Goal: Task Accomplishment & Management: Complete application form

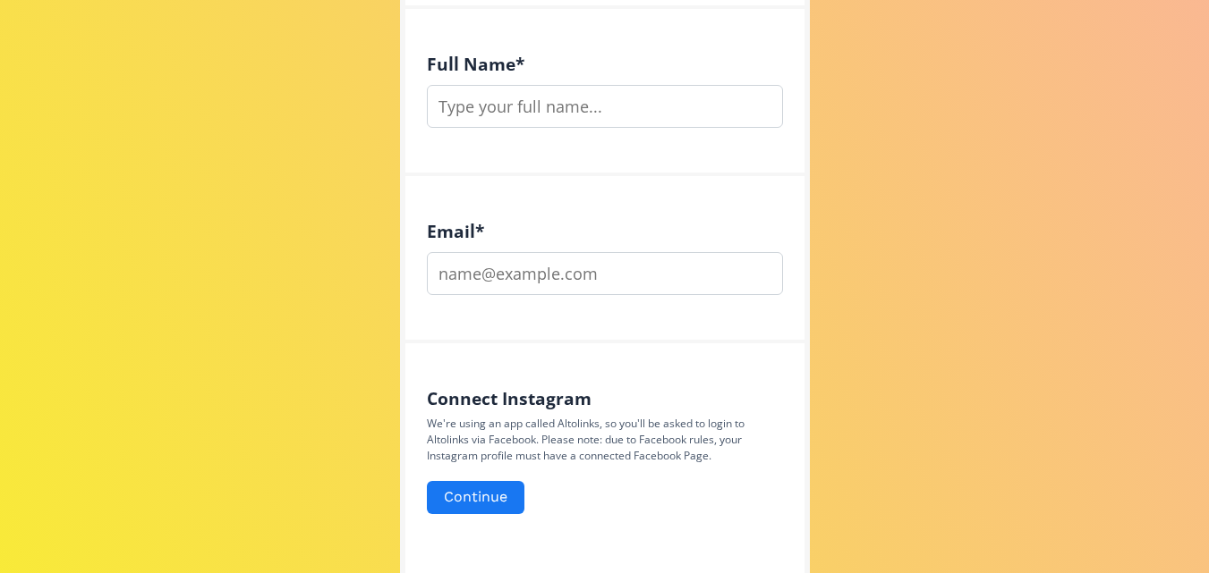
scroll to position [695, 0]
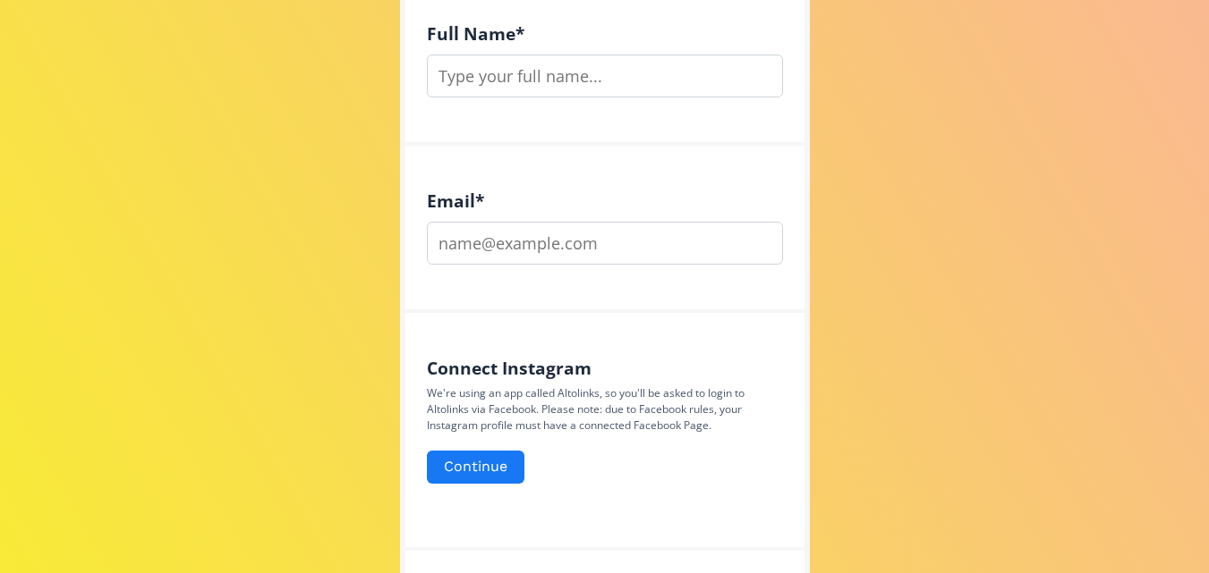
click at [533, 83] on input "text" at bounding box center [605, 76] width 356 height 43
type input "[PERSON_NAME]"
click at [503, 234] on input "email" at bounding box center [605, 243] width 356 height 43
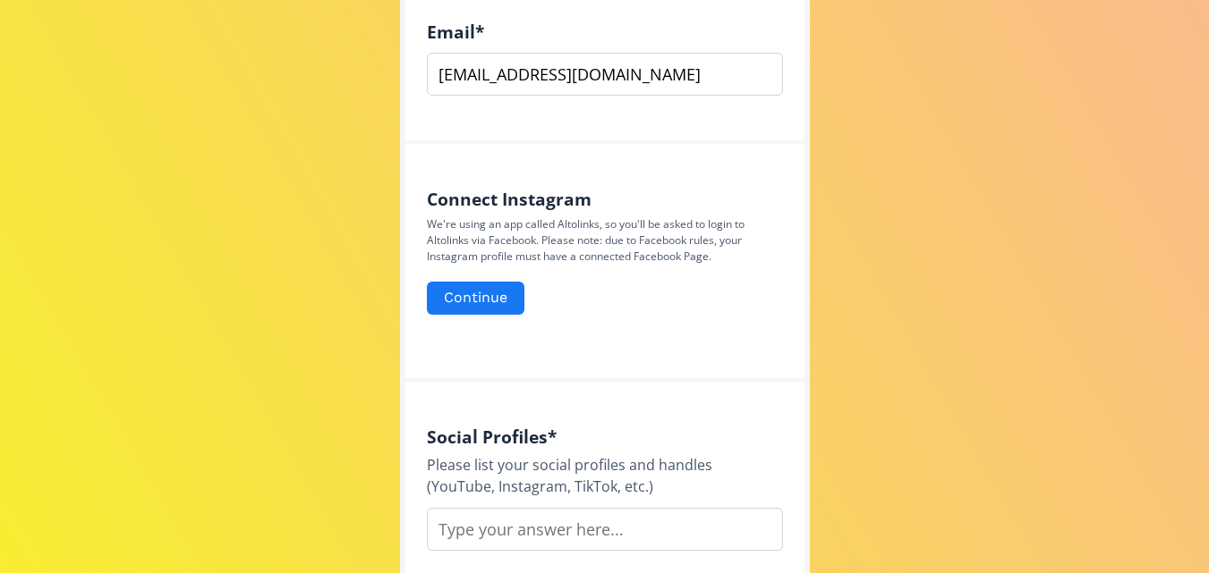
scroll to position [883, 0]
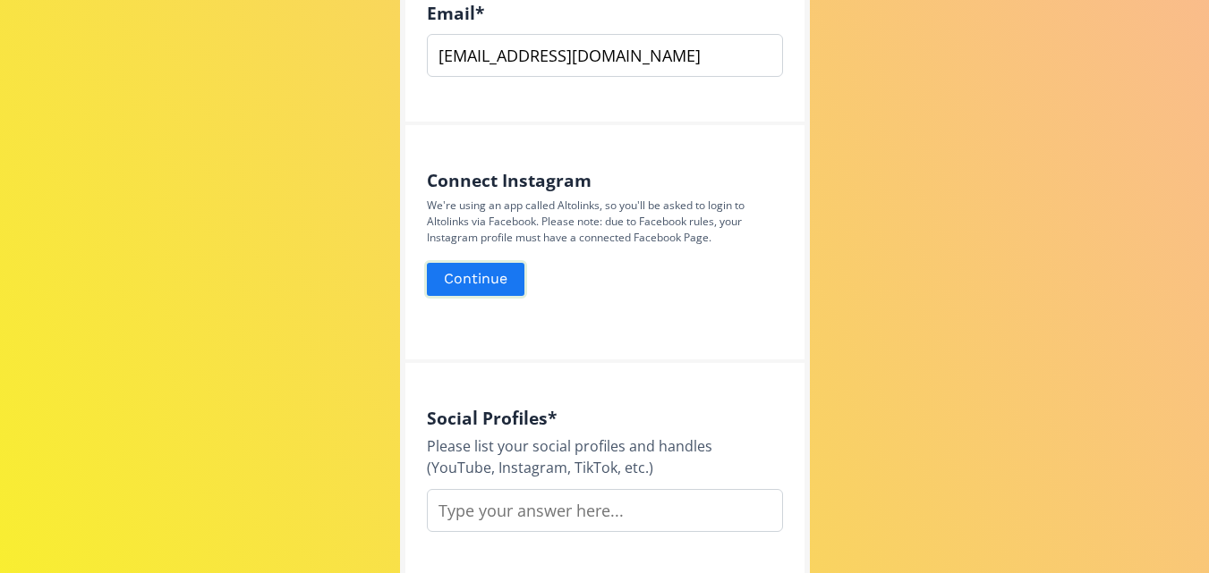
type input "[EMAIL_ADDRESS][DOMAIN_NAME]"
click at [513, 284] on button "Continue" at bounding box center [475, 279] width 103 height 38
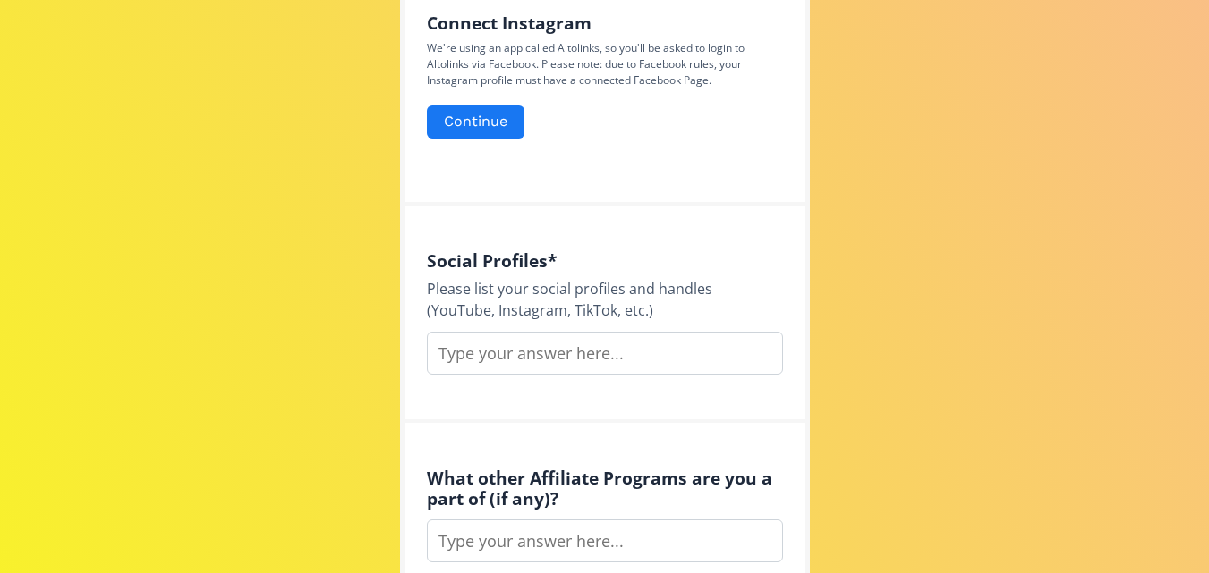
scroll to position [1124, 0]
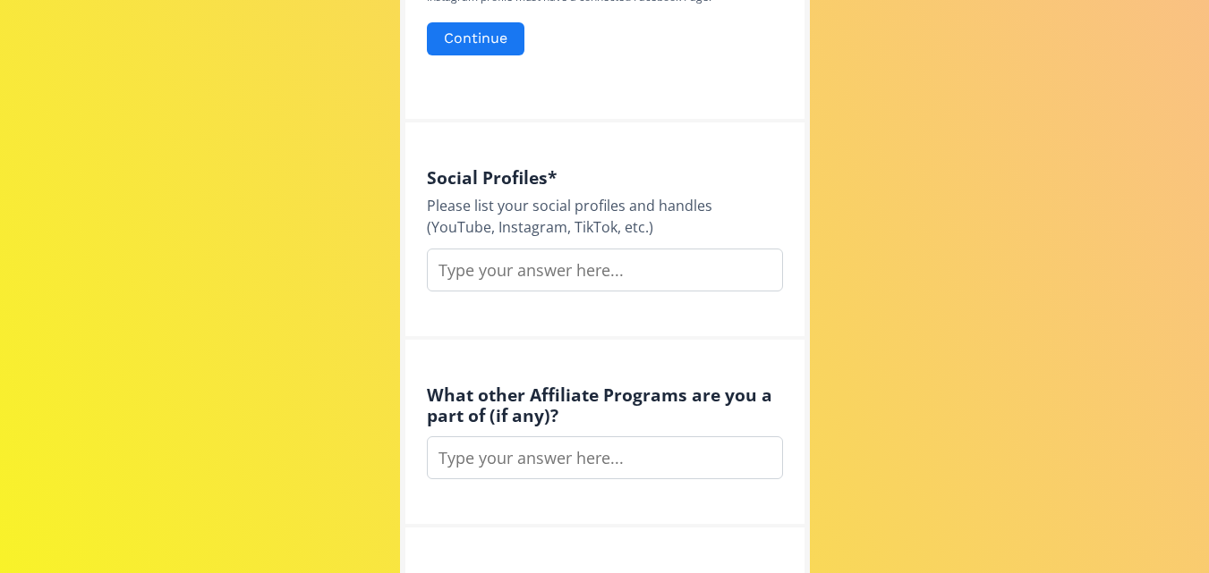
click at [610, 270] on input "text" at bounding box center [605, 270] width 356 height 43
paste input "chonlinemarketplace"
type input "chonlinemarketplace"
click at [729, 351] on div "What other Affiliate Programs are you a part of (if any)?" at bounding box center [604, 434] width 399 height 188
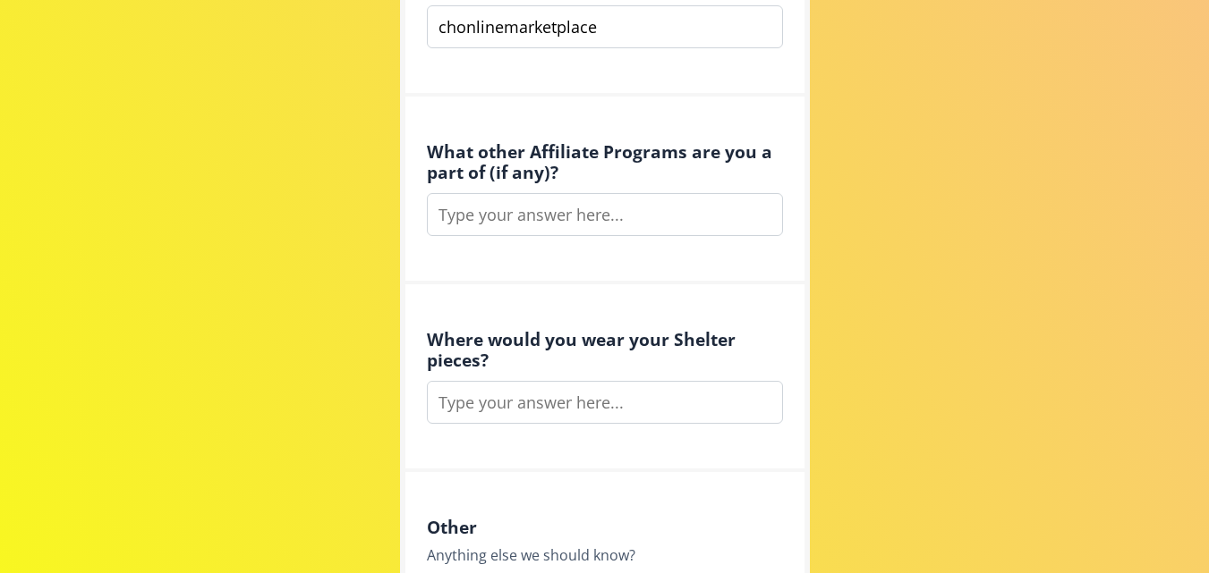
scroll to position [1371, 0]
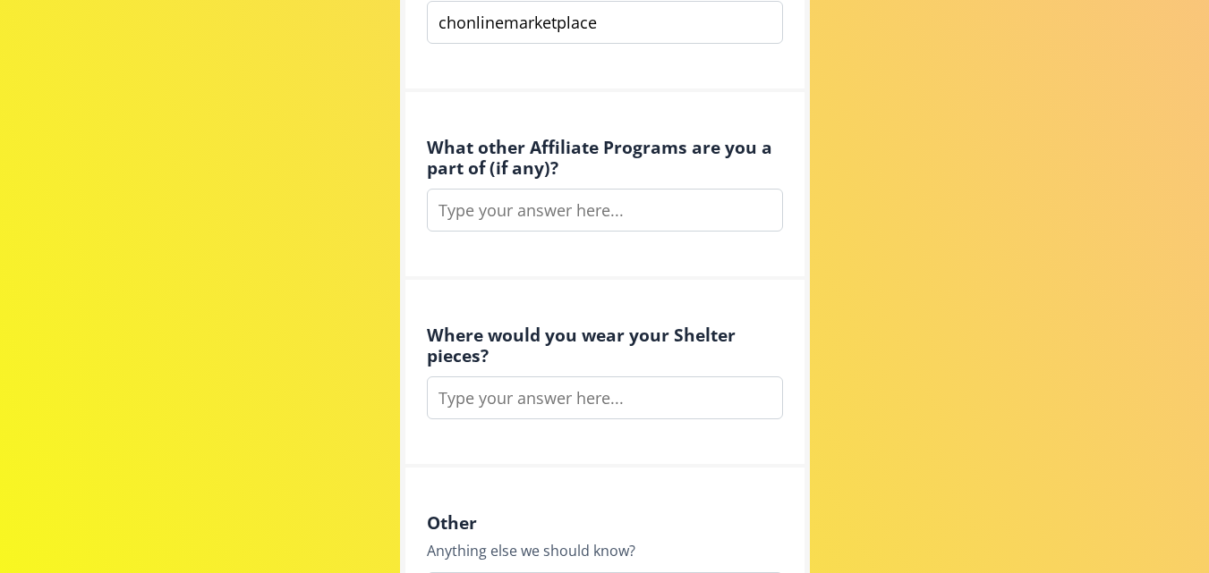
click at [585, 195] on input "text" at bounding box center [605, 210] width 356 height 43
type input "no"
click at [547, 408] on input "text" at bounding box center [605, 398] width 356 height 43
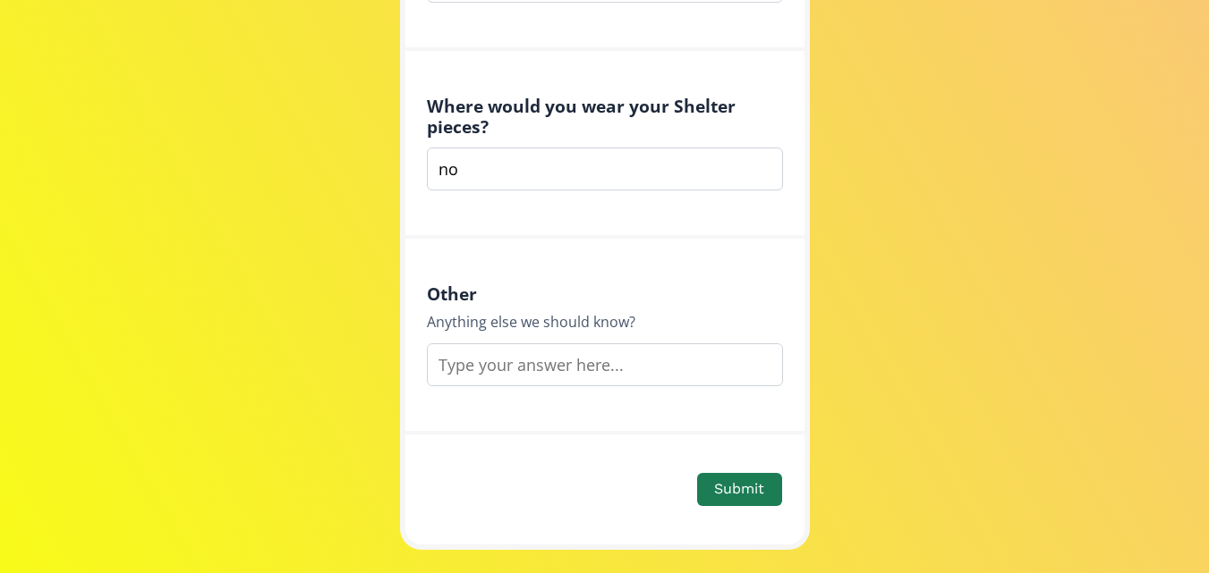
scroll to position [1597, 0]
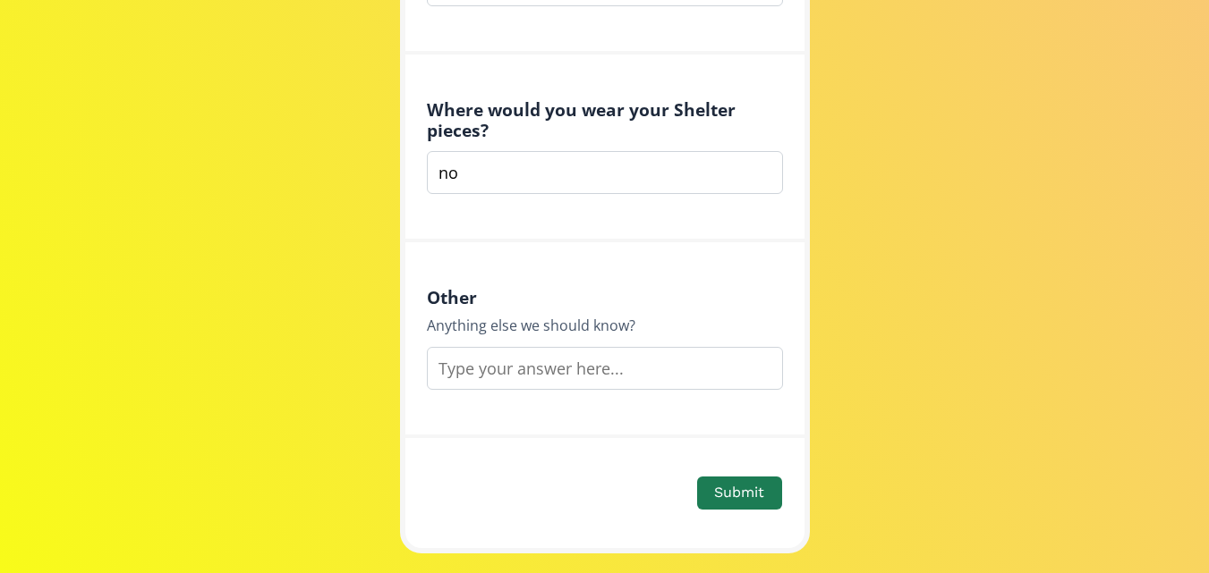
type input "no"
click at [615, 362] on input "text" at bounding box center [605, 368] width 356 height 43
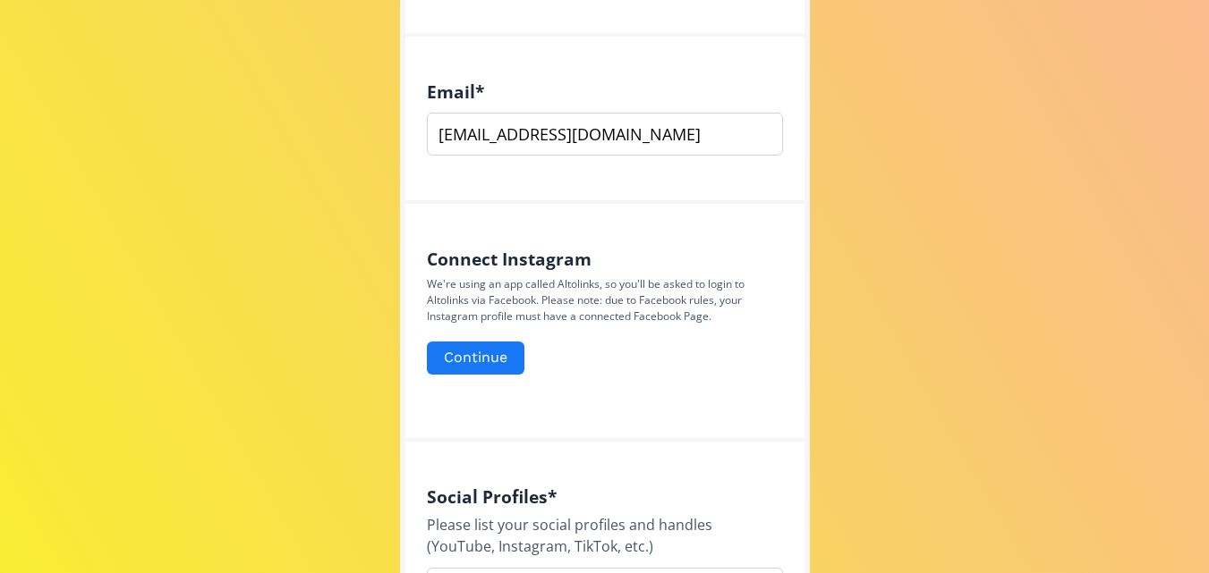
scroll to position [815, 0]
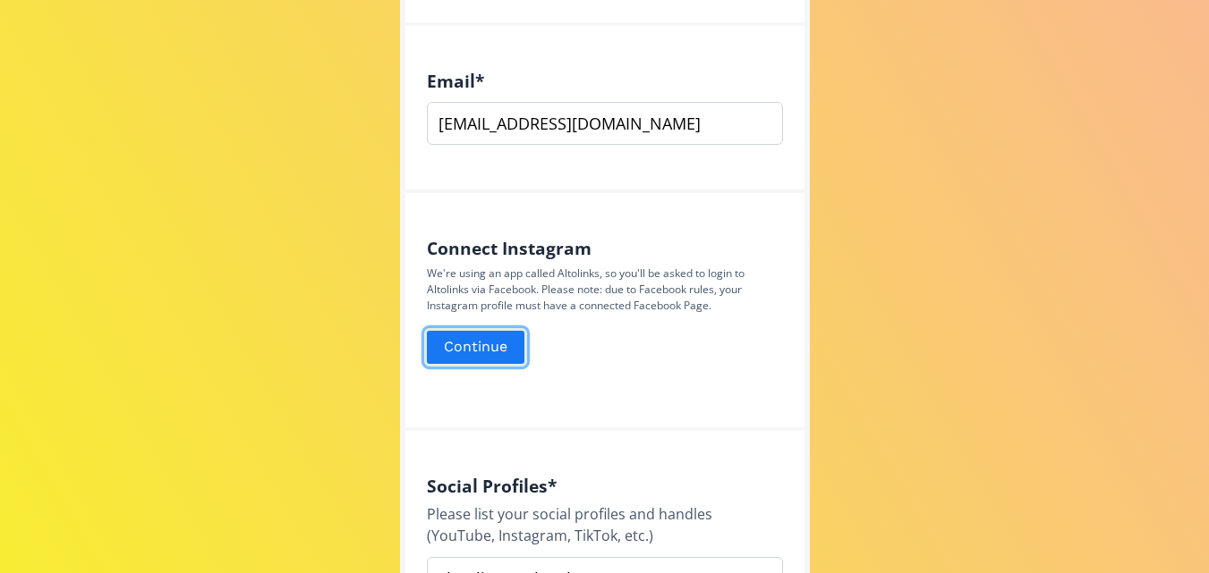
click at [492, 347] on button "Continue" at bounding box center [475, 347] width 103 height 38
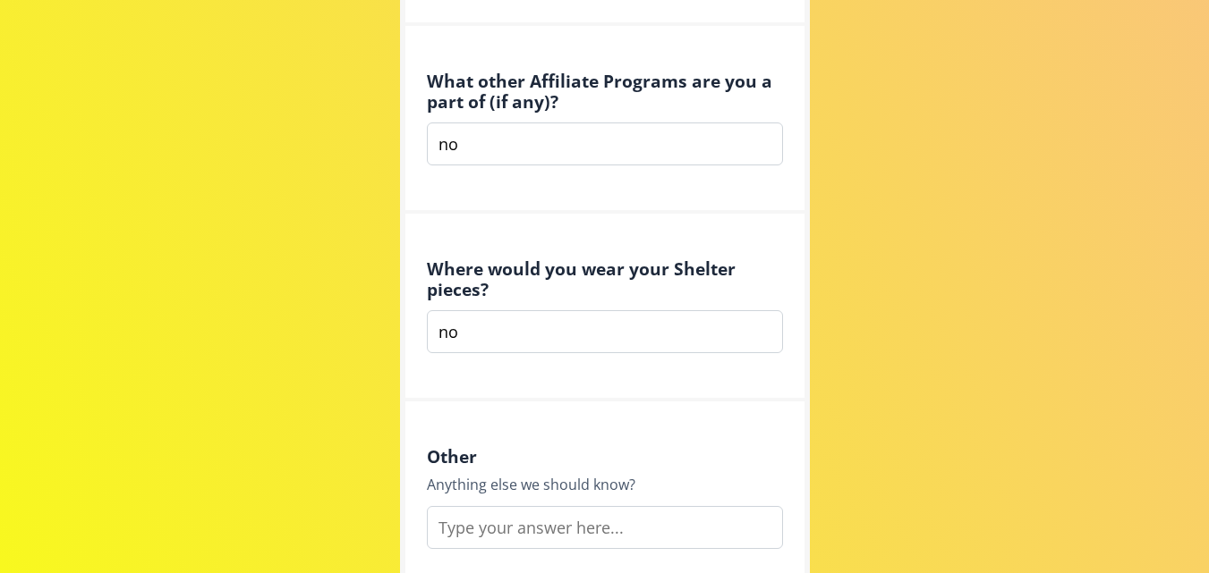
scroll to position [1493, 0]
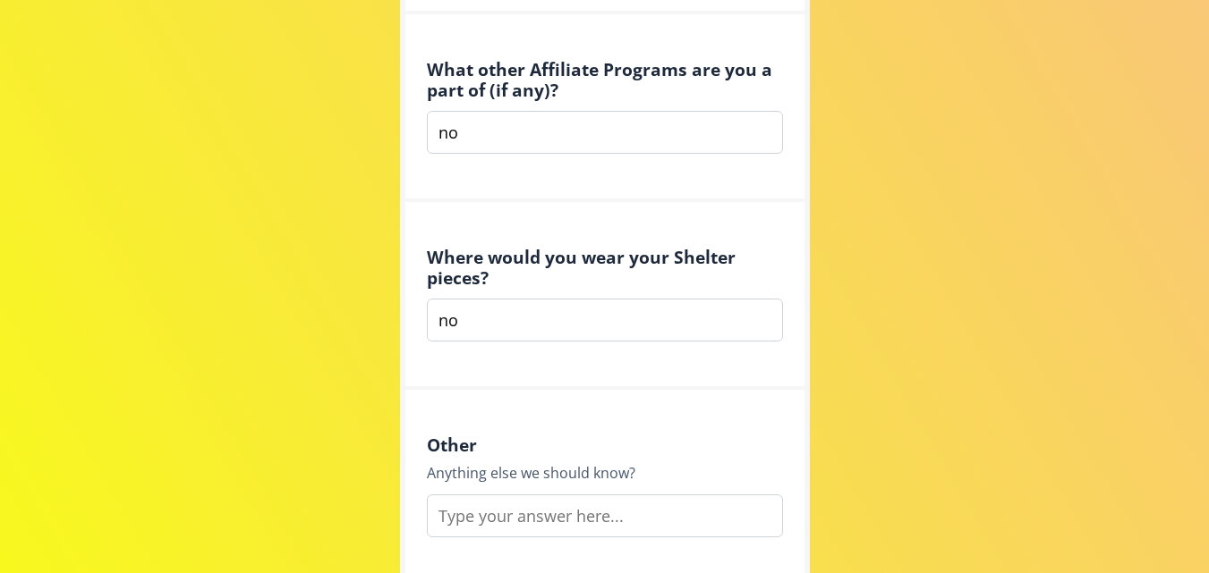
click at [466, 132] on input "no" at bounding box center [605, 132] width 356 height 43
type input "n"
click at [479, 325] on input "no" at bounding box center [605, 320] width 356 height 43
type input "n"
click at [552, 124] on input "text" at bounding box center [605, 132] width 356 height 43
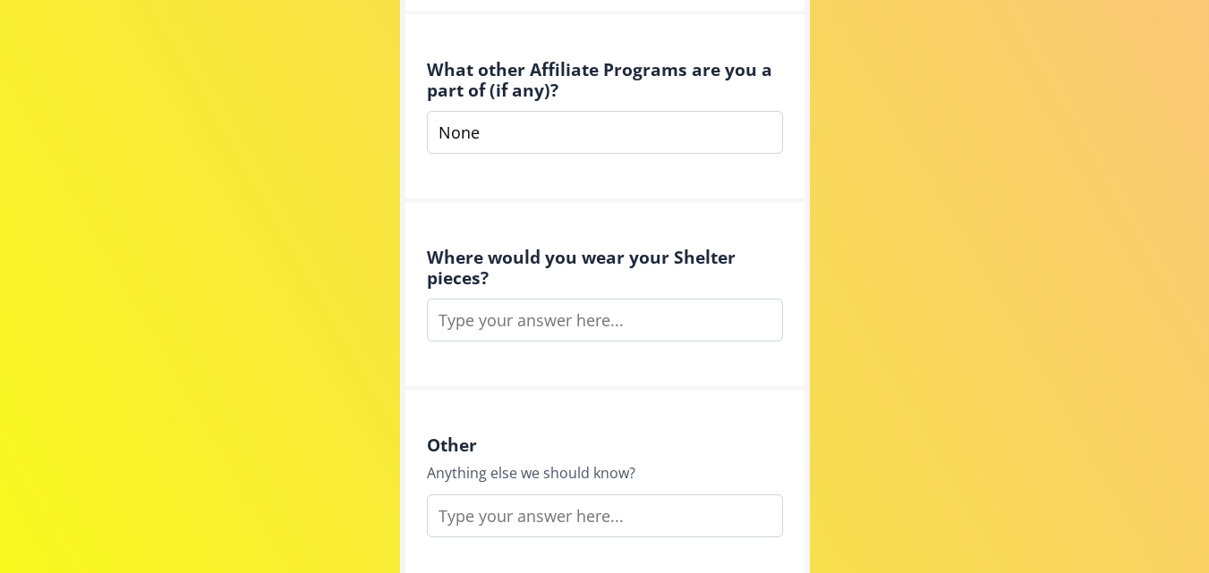
type input "None"
click at [596, 318] on input "text" at bounding box center [605, 320] width 356 height 43
paste input "I would wear them everyday, highlighting their versatility and comfort for both…"
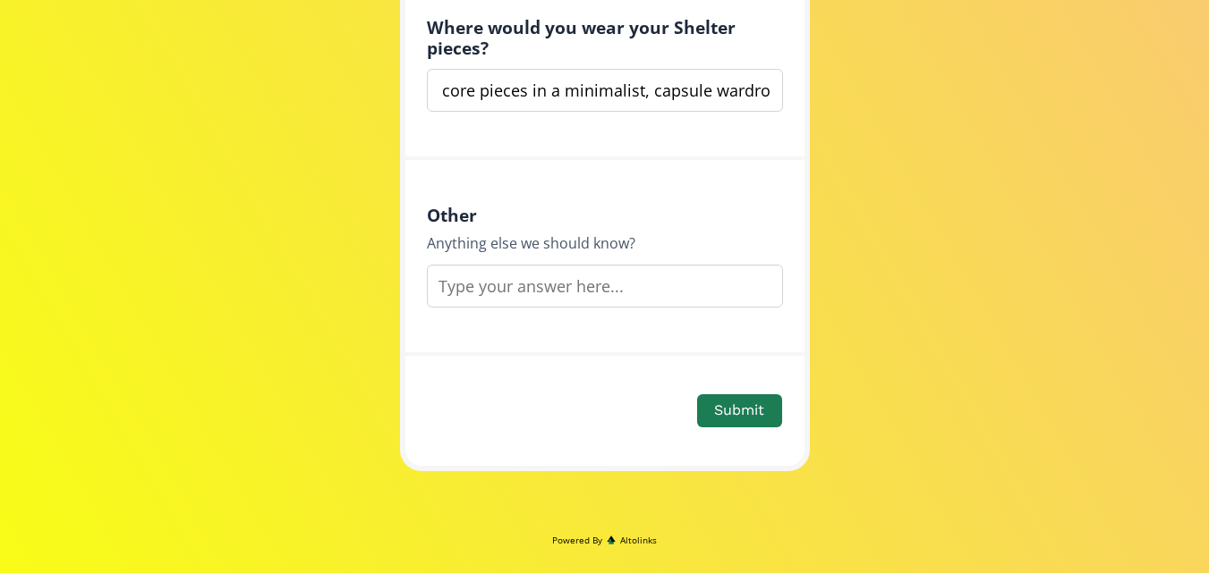
scroll to position [1742, 0]
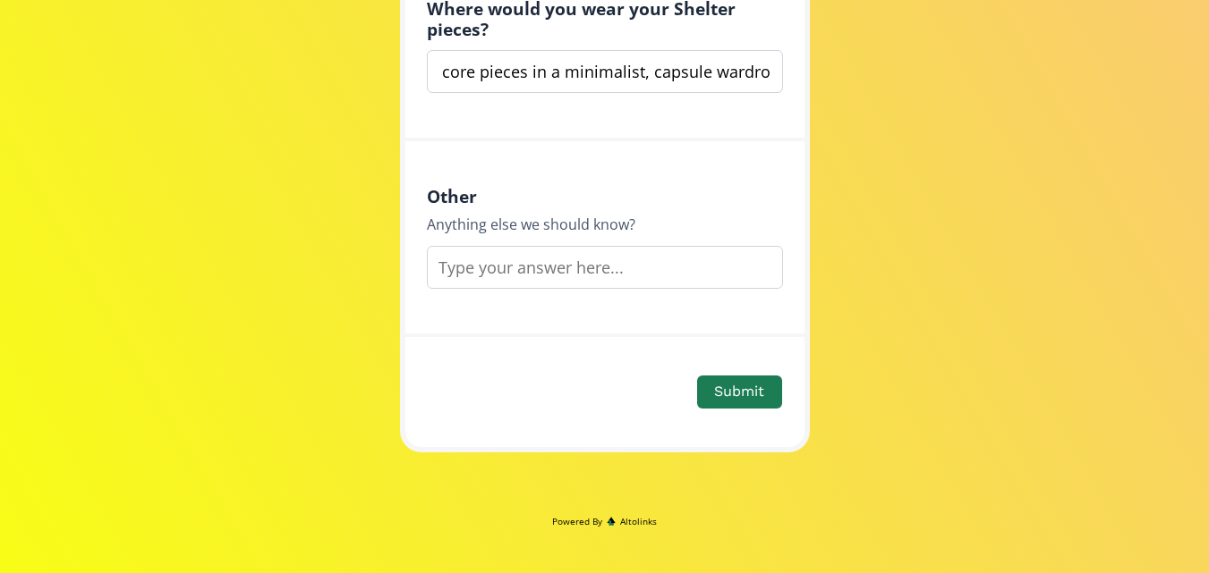
type input "I would wear them everyday, highlighting their versatility and comfort for both…"
click at [551, 265] on input "text" at bounding box center [605, 267] width 356 height 43
paste input "I am based in Pakistan but will strictly target a Canadian/North American audie…"
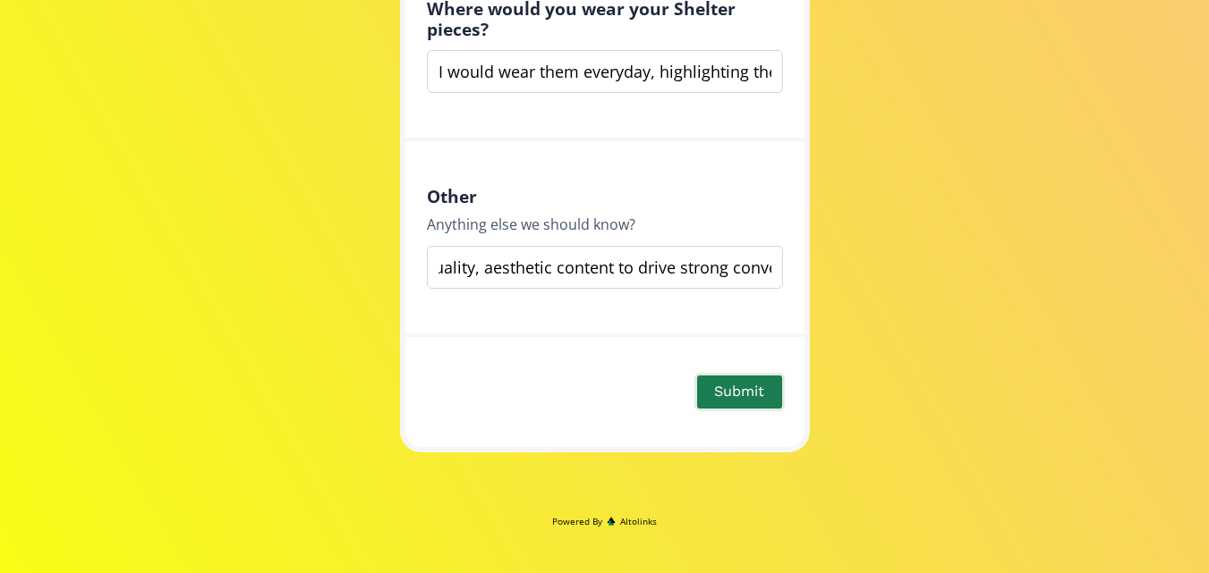
type input "I am based in Pakistan but will strictly target a Canadian/North American audie…"
click at [727, 388] on button "Submit" at bounding box center [738, 392] width 89 height 38
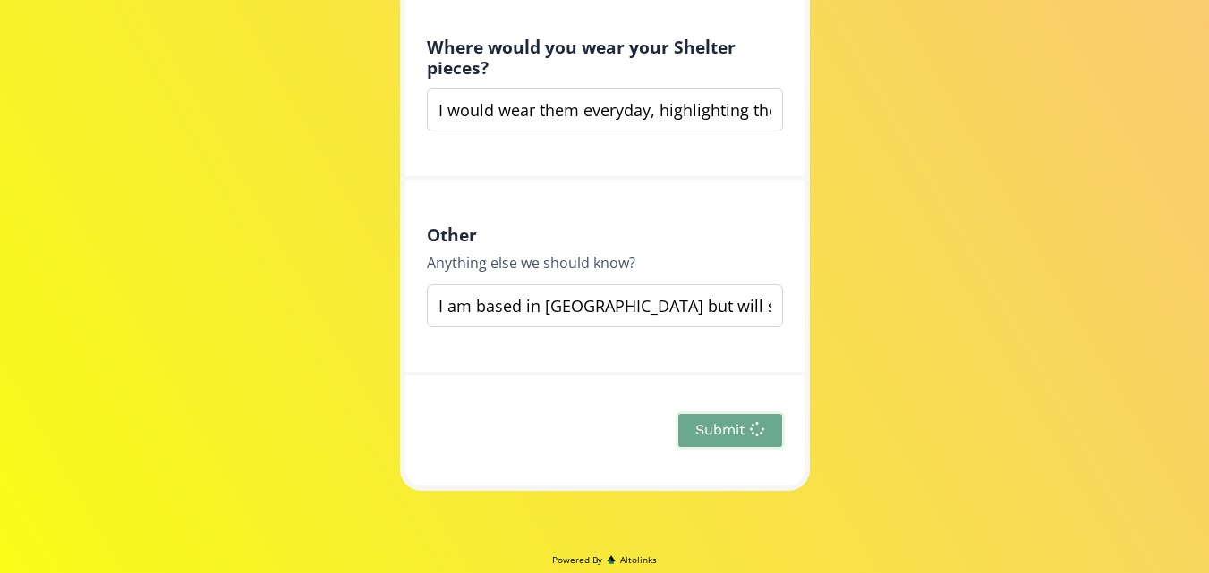
scroll to position [1742, 0]
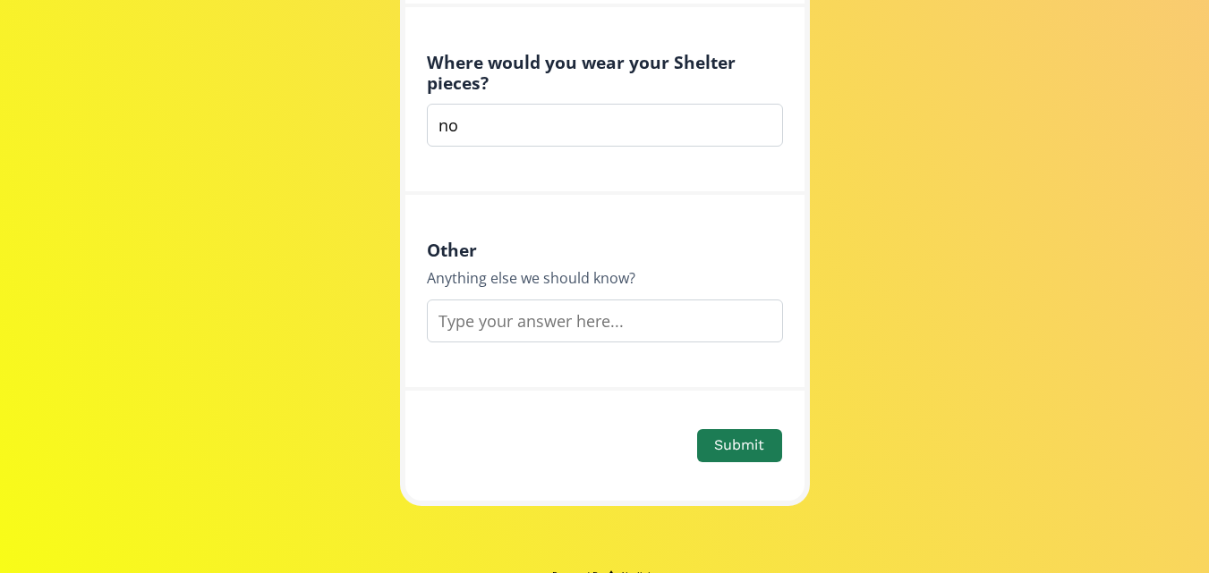
scroll to position [1405, 0]
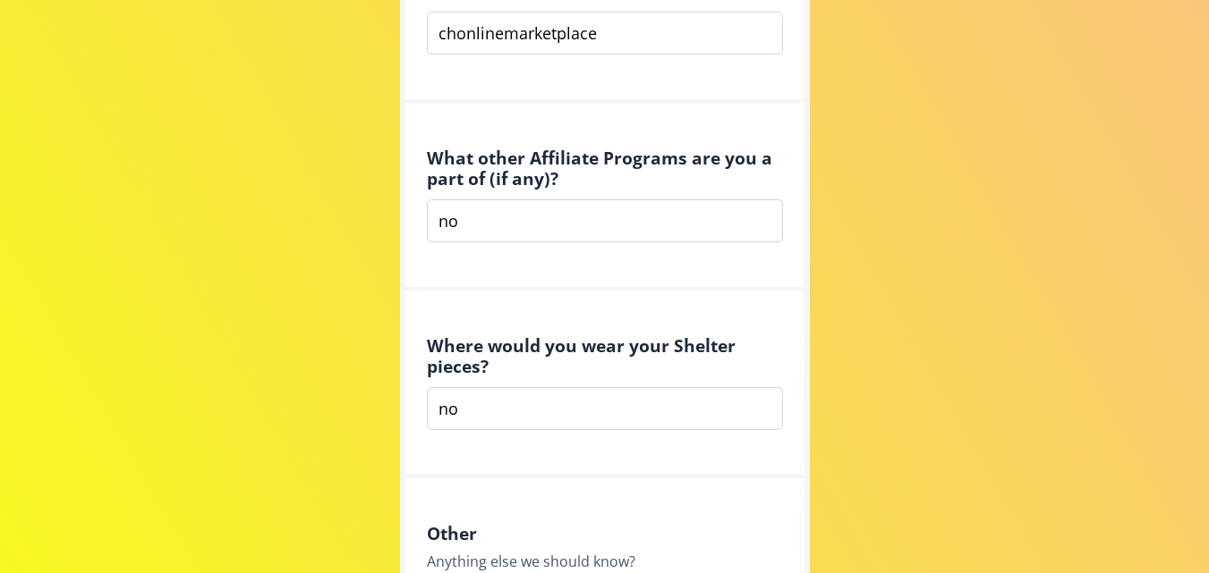
click at [568, 226] on input "no" at bounding box center [605, 220] width 356 height 43
type input "none"
click at [534, 395] on input "no" at bounding box center [605, 408] width 356 height 43
type input "n"
paste input "I would wear them everyday, highlighting their versatility and comfort for both…"
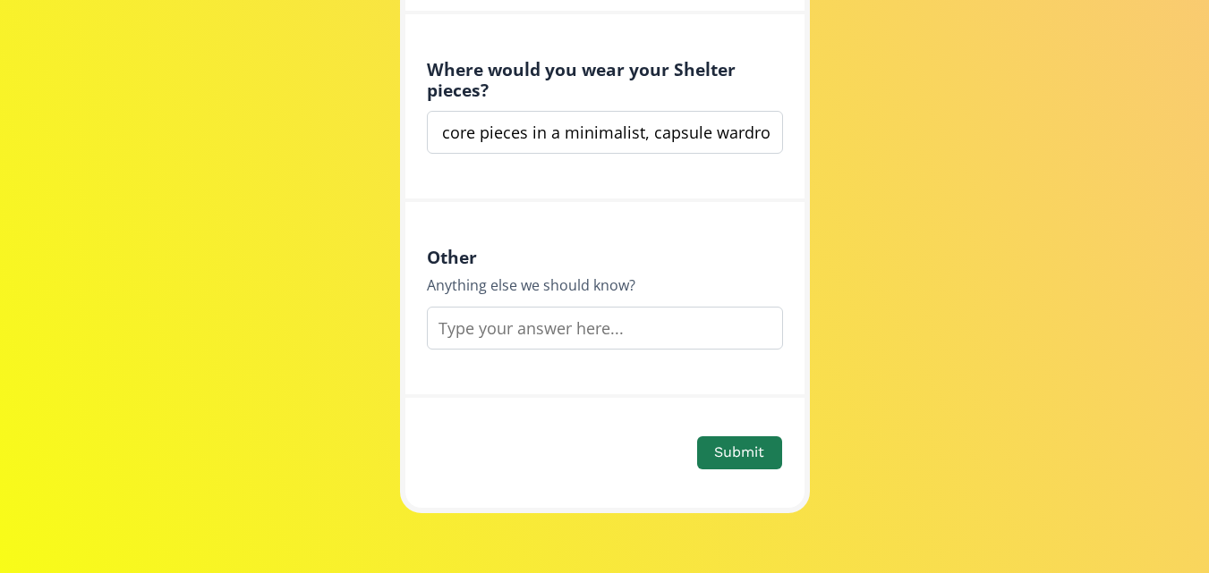
scroll to position [1685, 0]
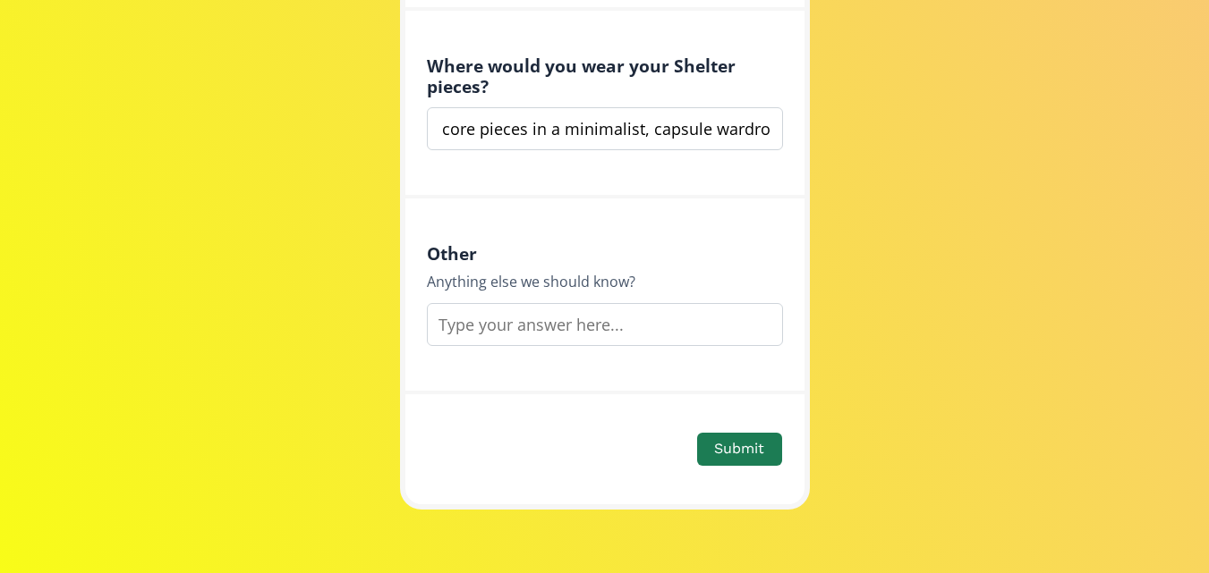
type input "I would wear them everyday, highlighting their versatility and comfort for both…"
click at [526, 320] on input "text" at bounding box center [605, 324] width 356 height 43
paste input "I am based in Pakistan but will strictly target a Canadian/North American audie…"
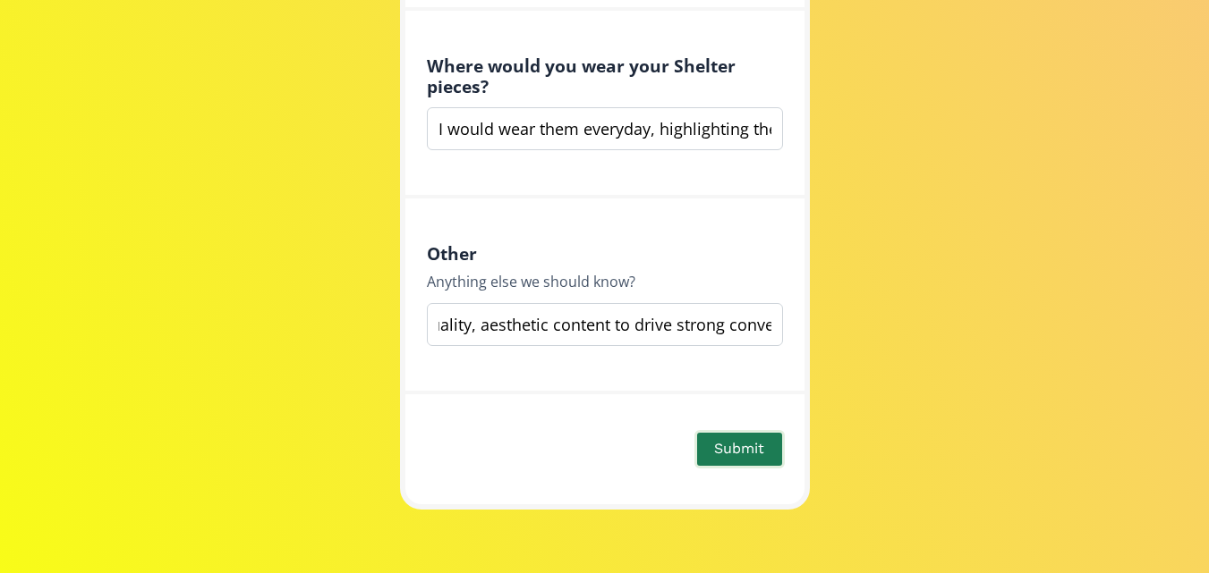
type input "I am based in Pakistan but will strictly target a Canadian/North American audie…"
click at [717, 441] on button "Submit" at bounding box center [738, 449] width 89 height 38
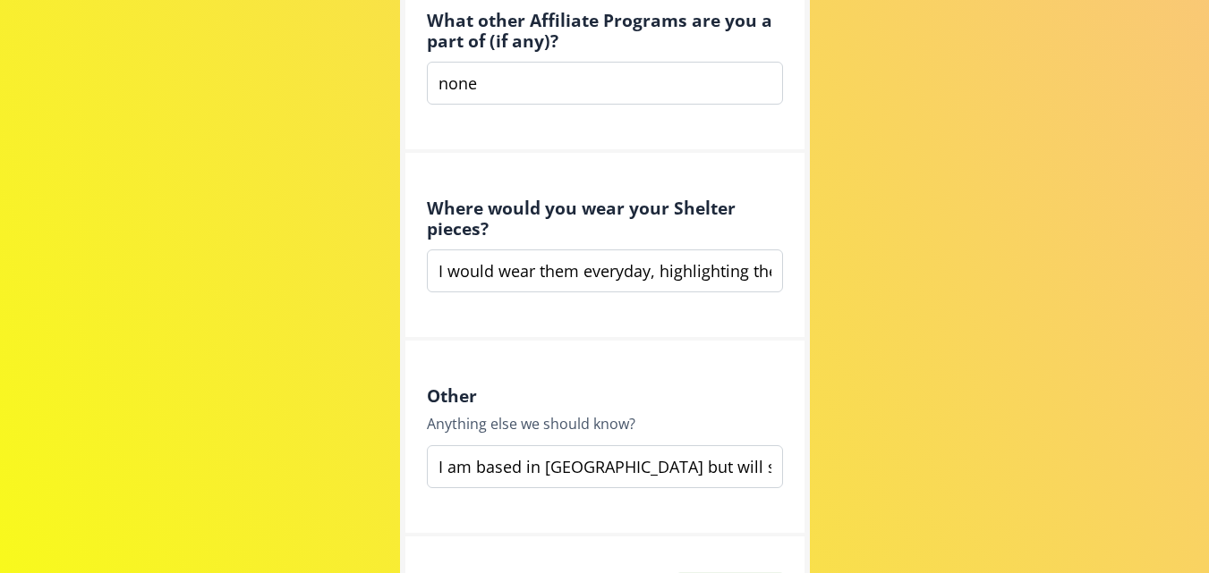
scroll to position [1673, 0]
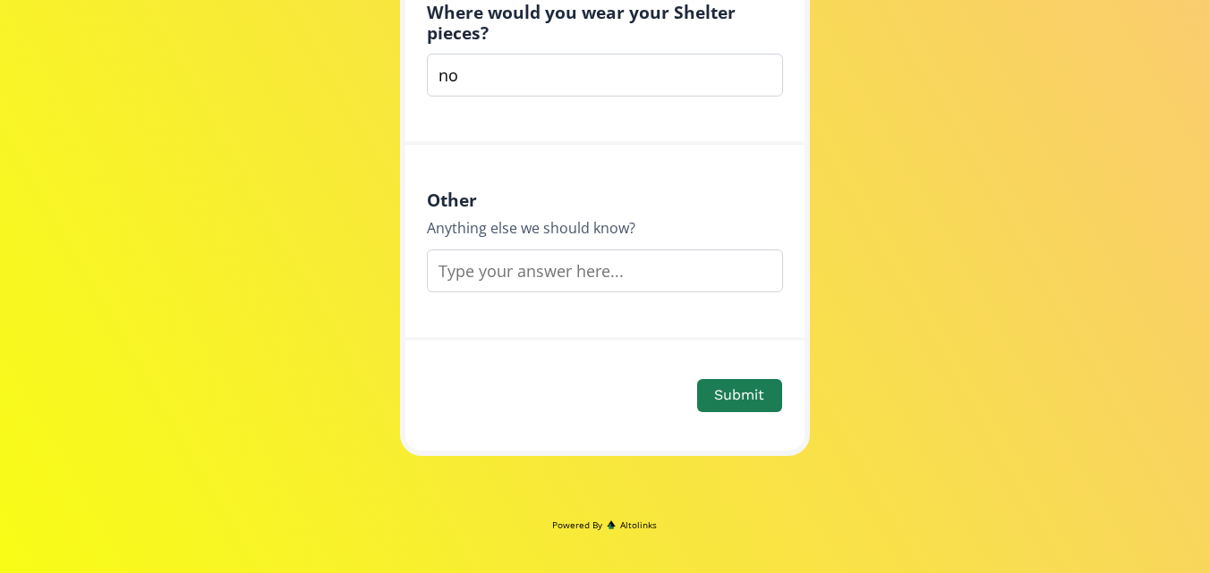
scroll to position [1742, 0]
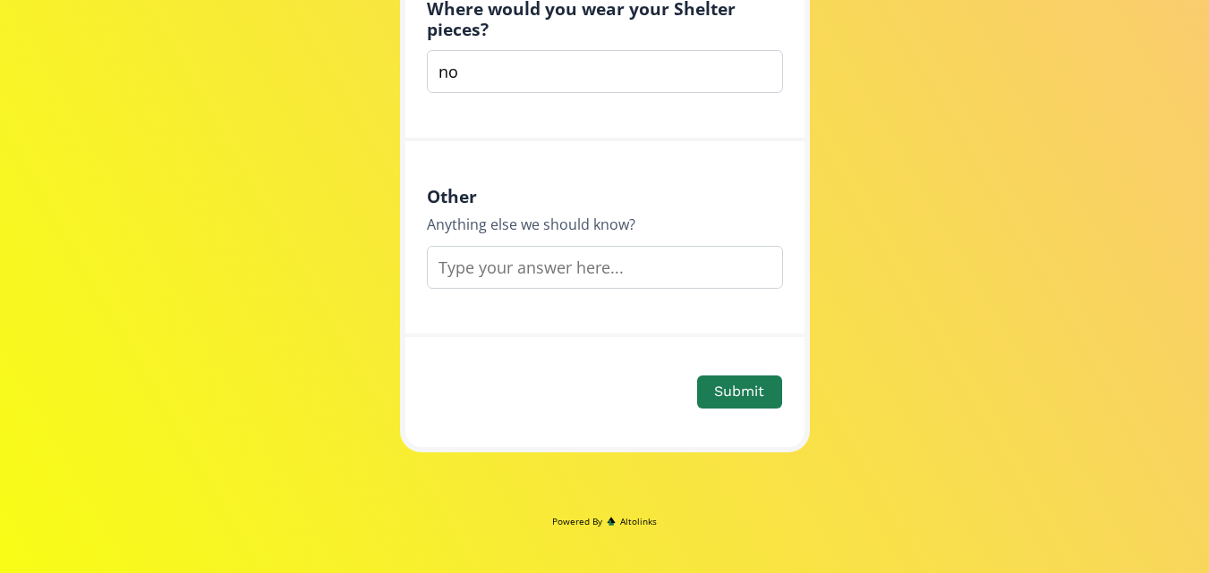
paste input "I am based in Pakistan but will strictly target a Canadian/North American audie…"
type input "I am based in Pakistan but will strictly target a Canadian/North American audie…"
click at [582, 87] on input "no" at bounding box center [605, 71] width 356 height 43
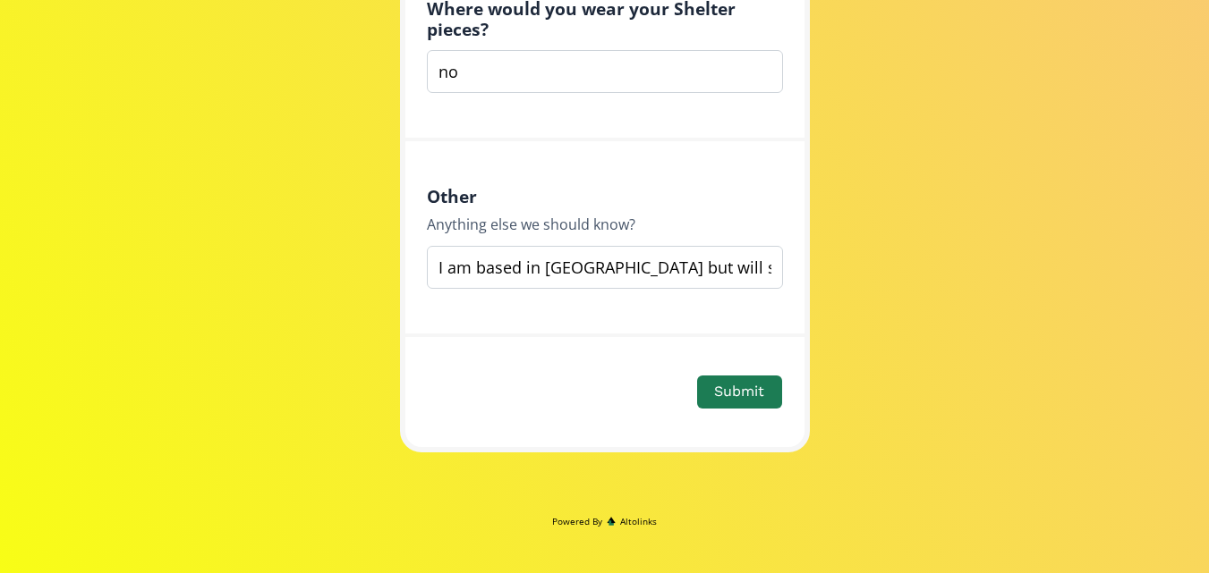
type input "n"
paste input "I would wear them everyday, highlighting their versatility and comfort for both…"
type input "I would wear them everyday, highlighting their versatility and comfort for both…"
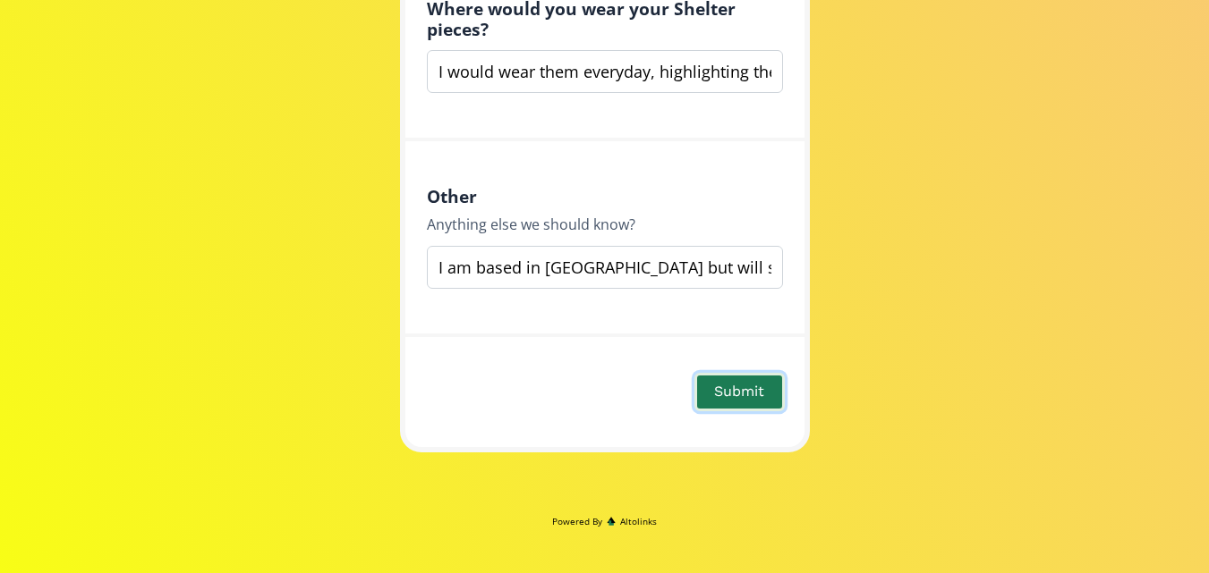
click at [721, 383] on button "Submit" at bounding box center [738, 392] width 89 height 38
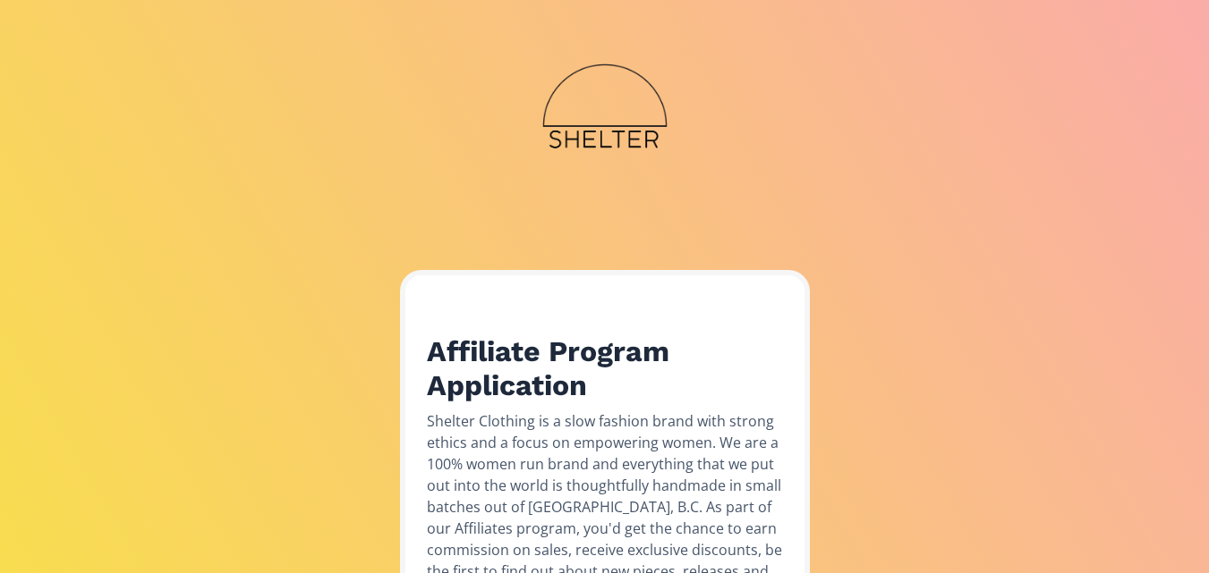
scroll to position [1742, 0]
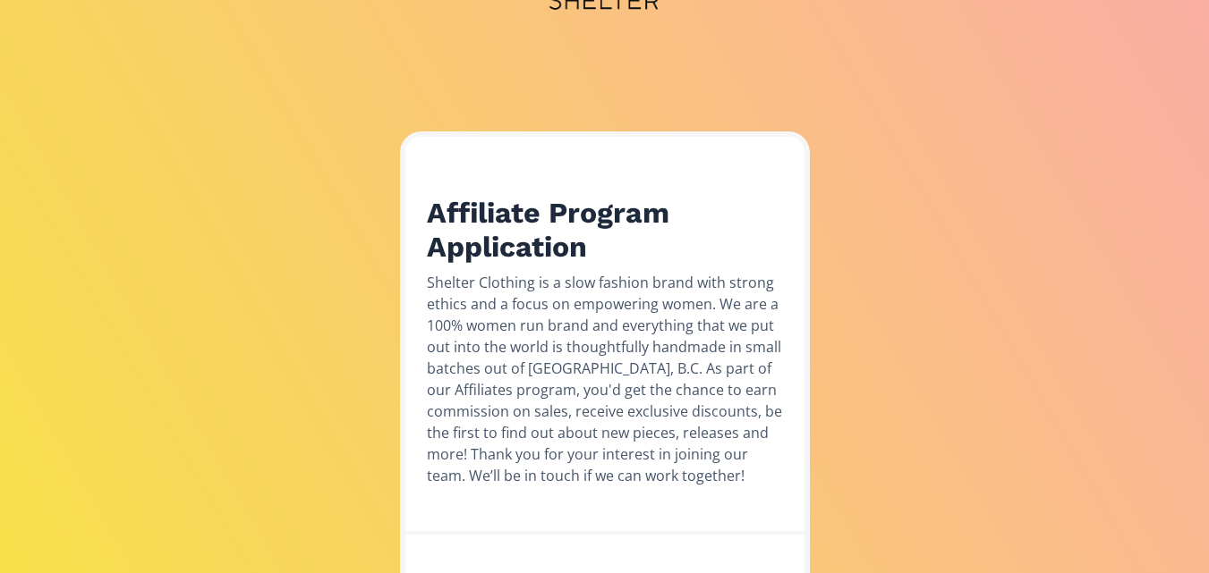
scroll to position [72, 0]
